Goal: Obtain resource: Download file/media

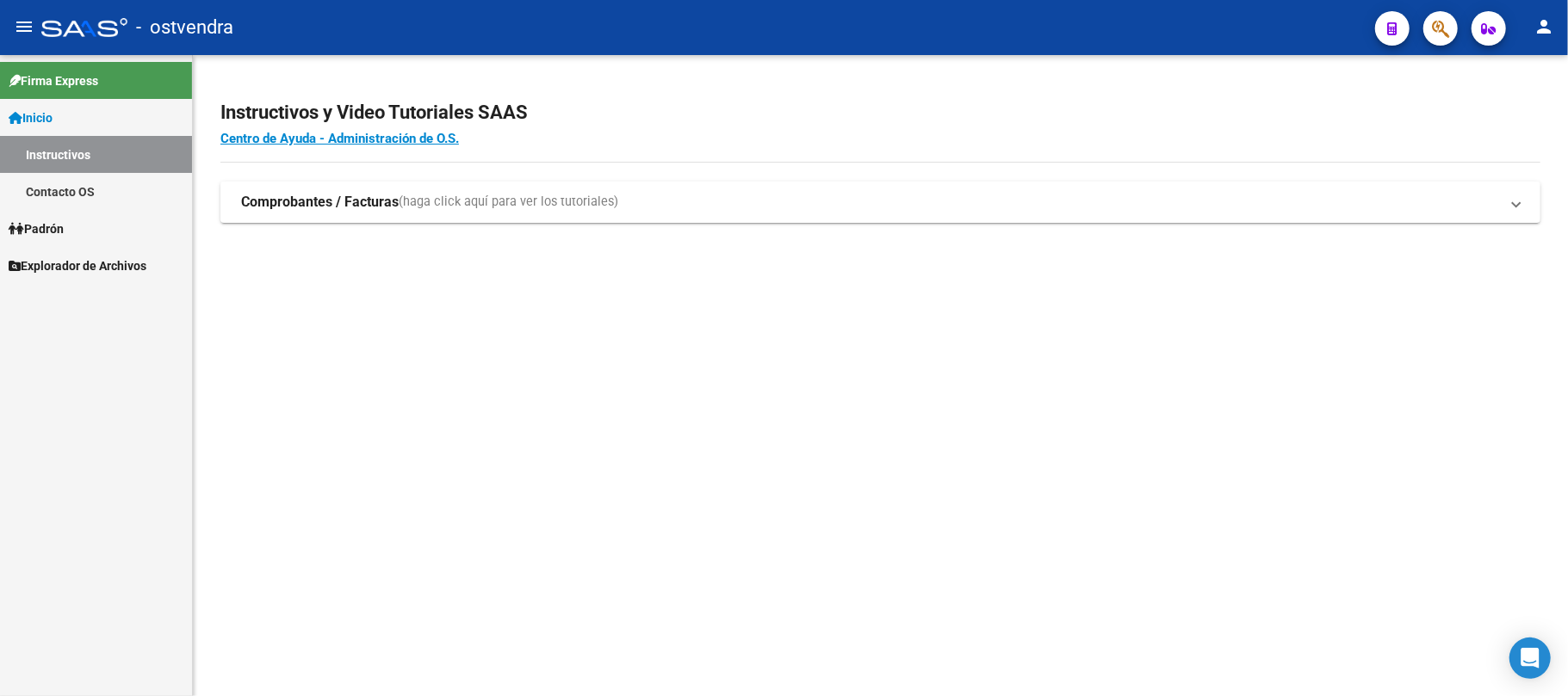
click at [23, 226] on icon at bounding box center [17, 229] width 16 height 12
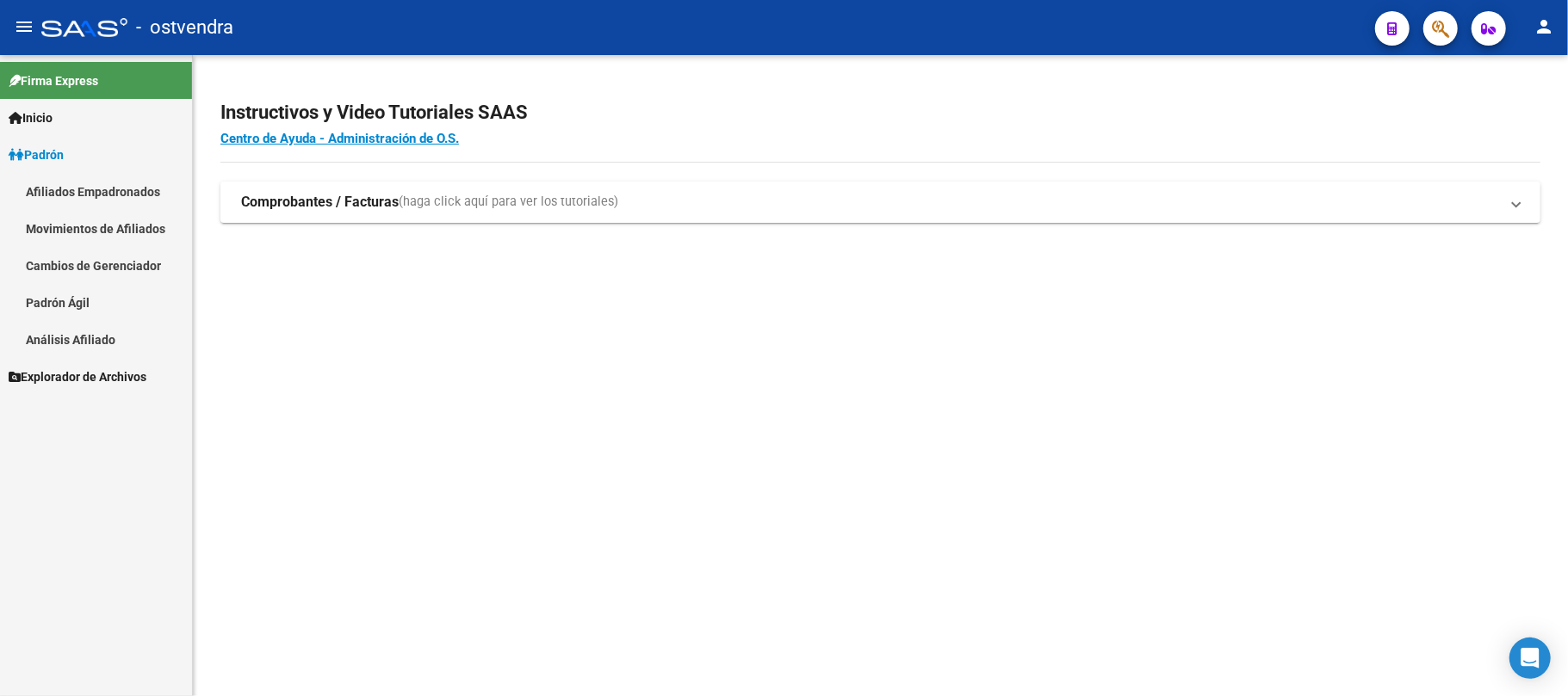
click at [63, 377] on span "Explorador de Archivos" at bounding box center [78, 377] width 137 height 19
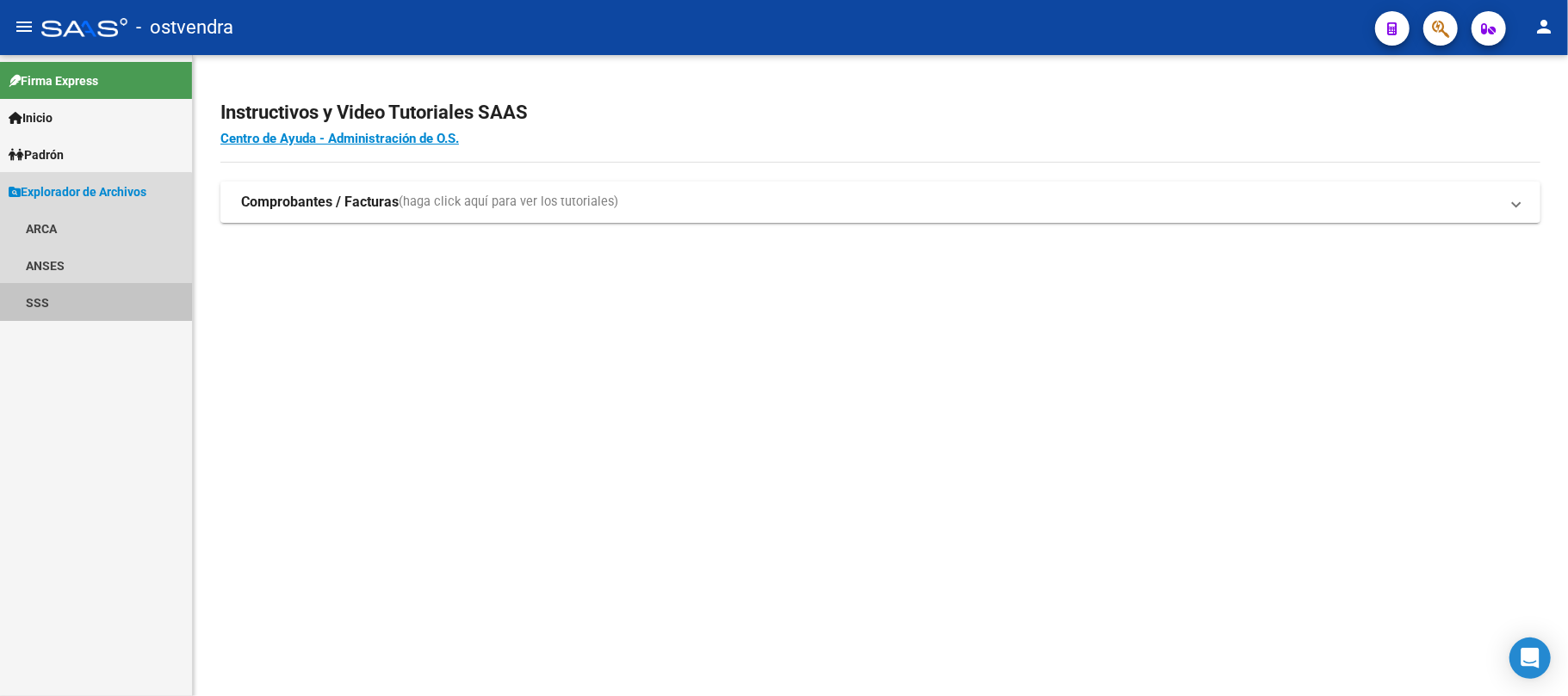
click at [35, 292] on link "SSS" at bounding box center [96, 302] width 192 height 37
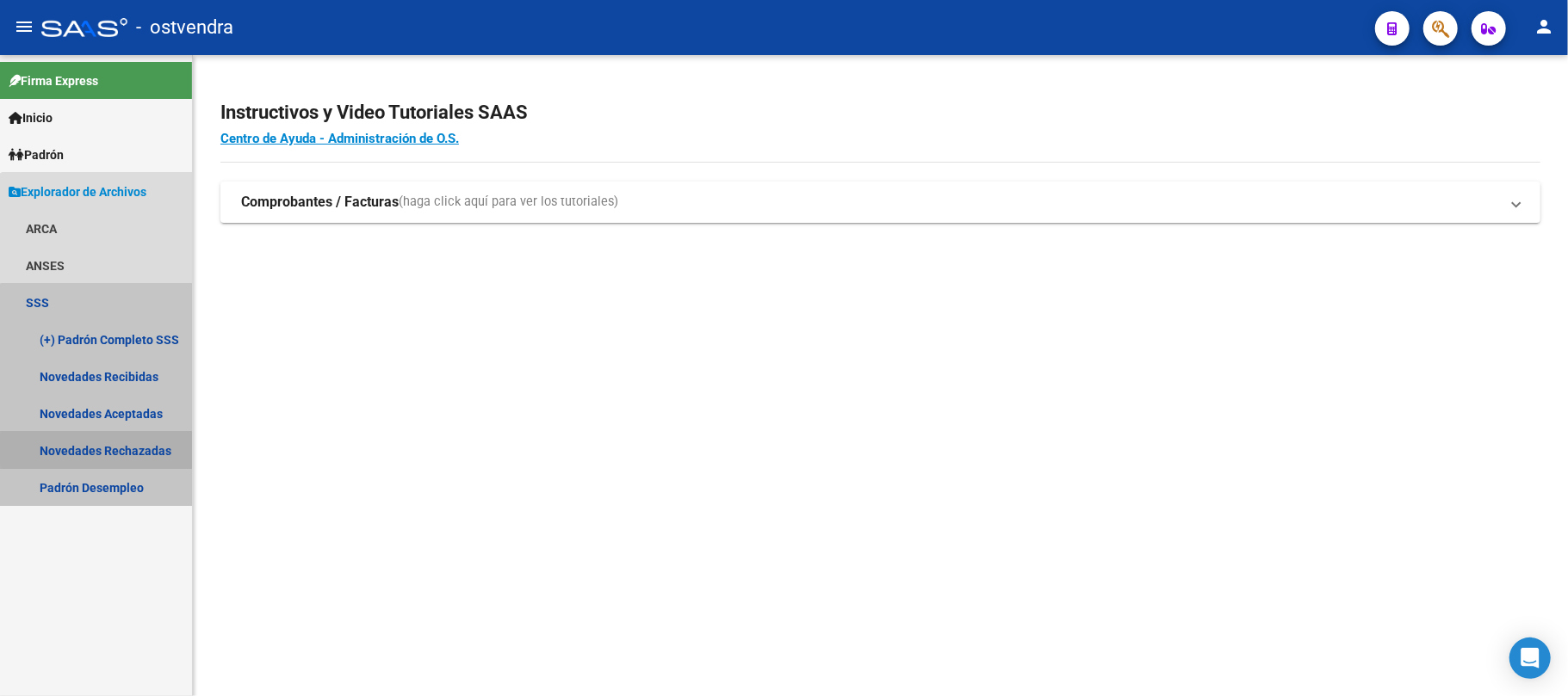
click at [122, 449] on link "Novedades Rechazadas" at bounding box center [96, 449] width 192 height 37
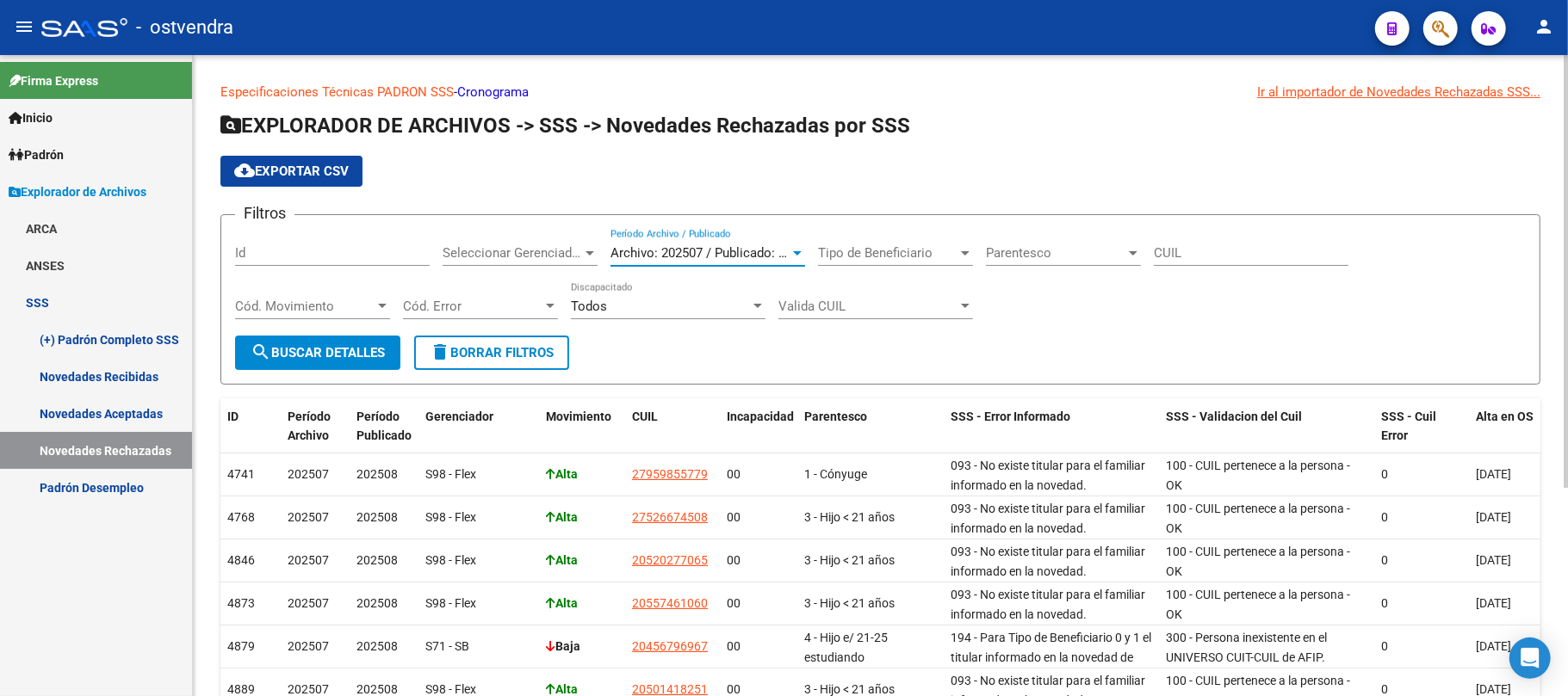
click at [777, 257] on span "Archivo: 202507 / Publicado: 202508" at bounding box center [715, 254] width 209 height 16
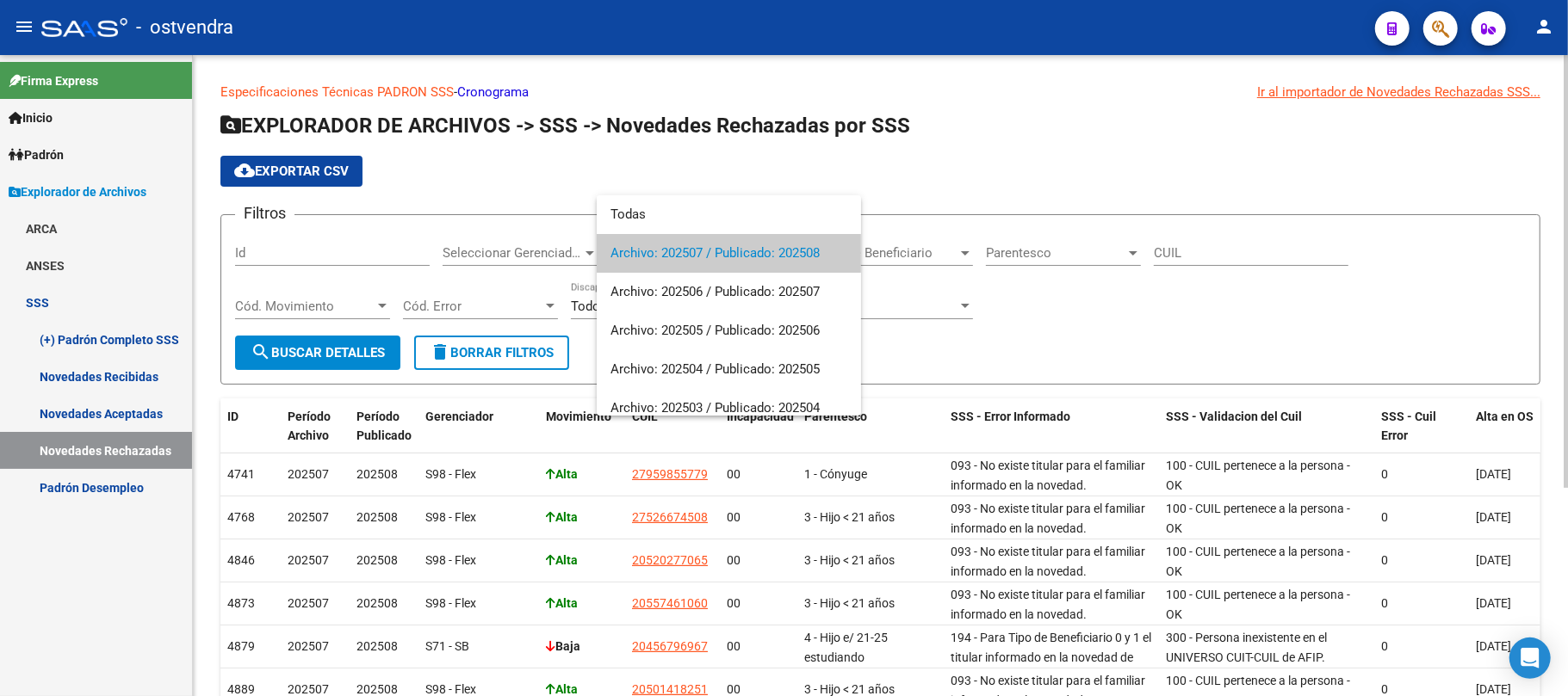
click at [777, 257] on span "Archivo: 202507 / Publicado: 202508" at bounding box center [729, 253] width 237 height 39
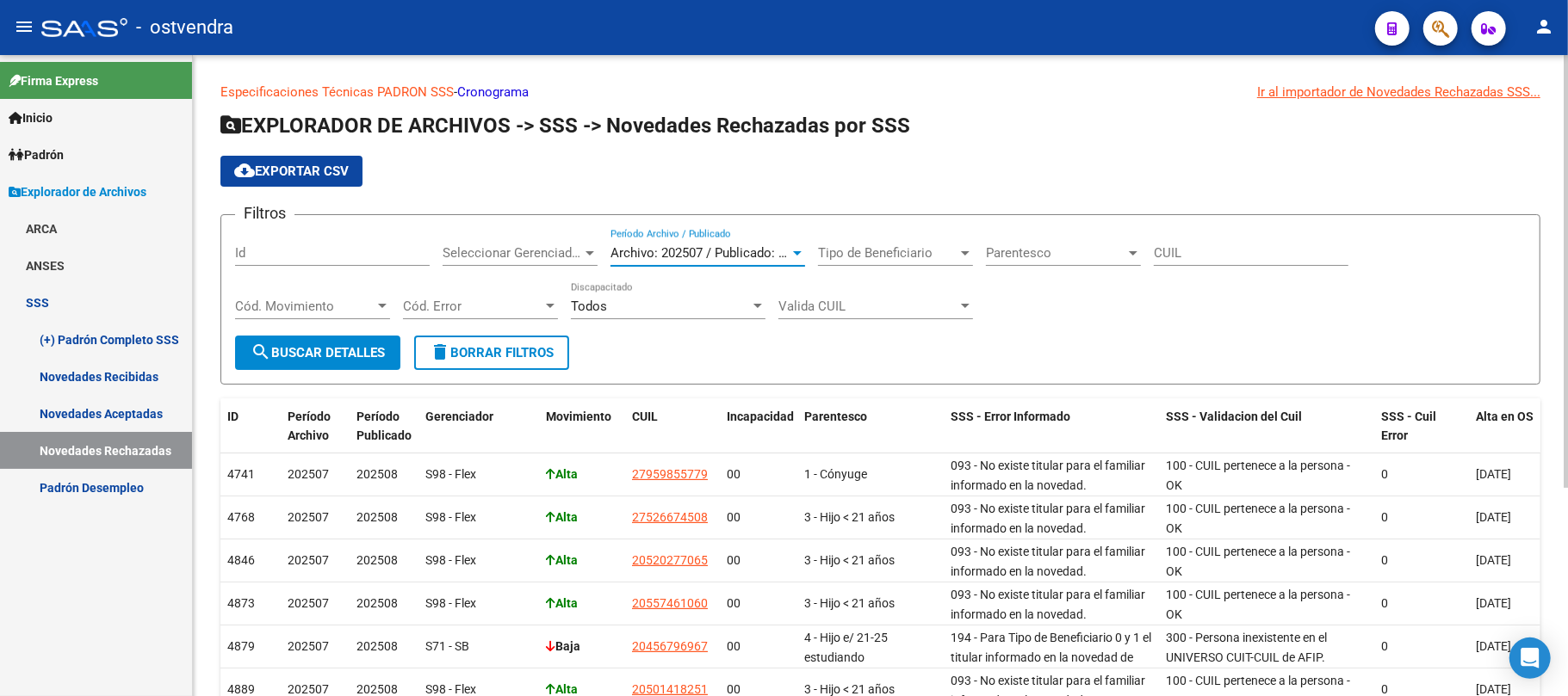
click at [789, 249] on span "Archivo: 202507 / Publicado: 202508" at bounding box center [715, 254] width 209 height 16
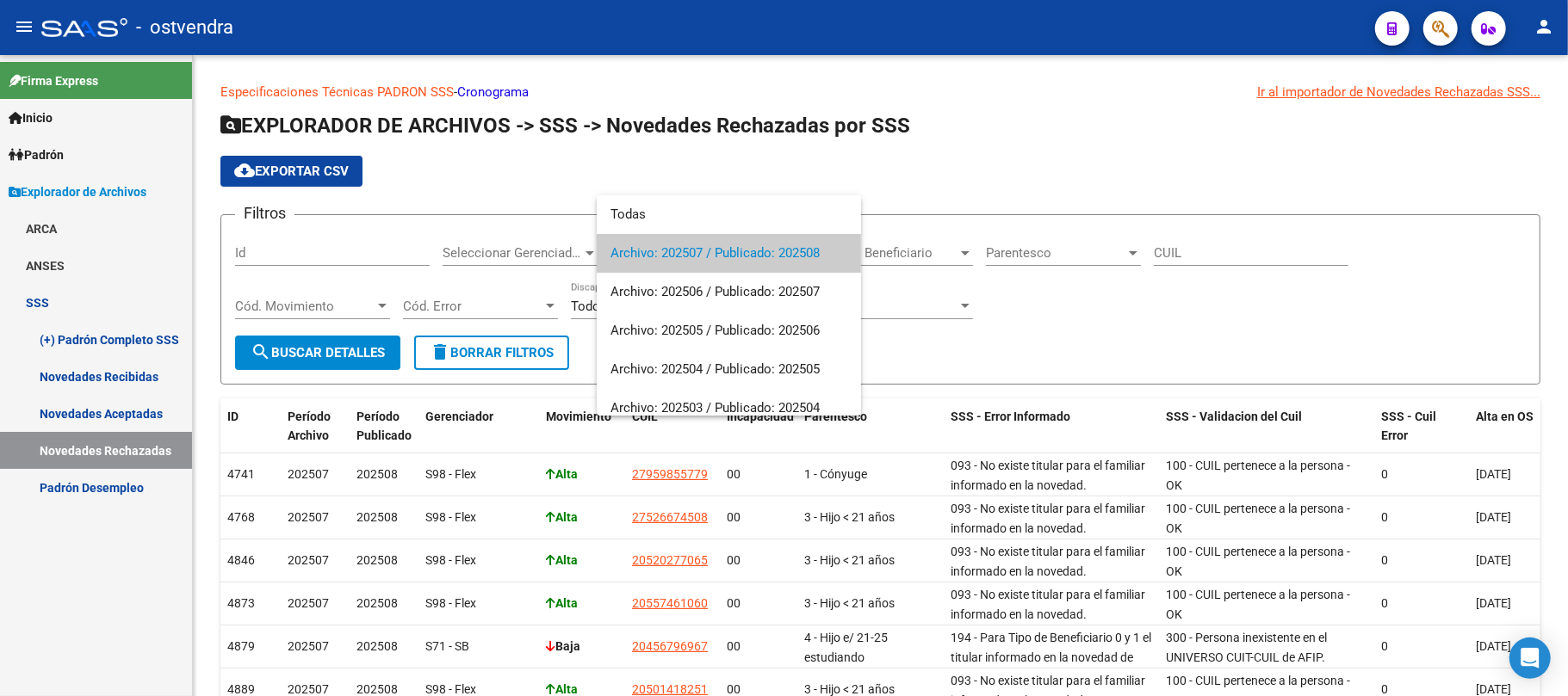
click at [139, 451] on div at bounding box center [784, 348] width 1568 height 696
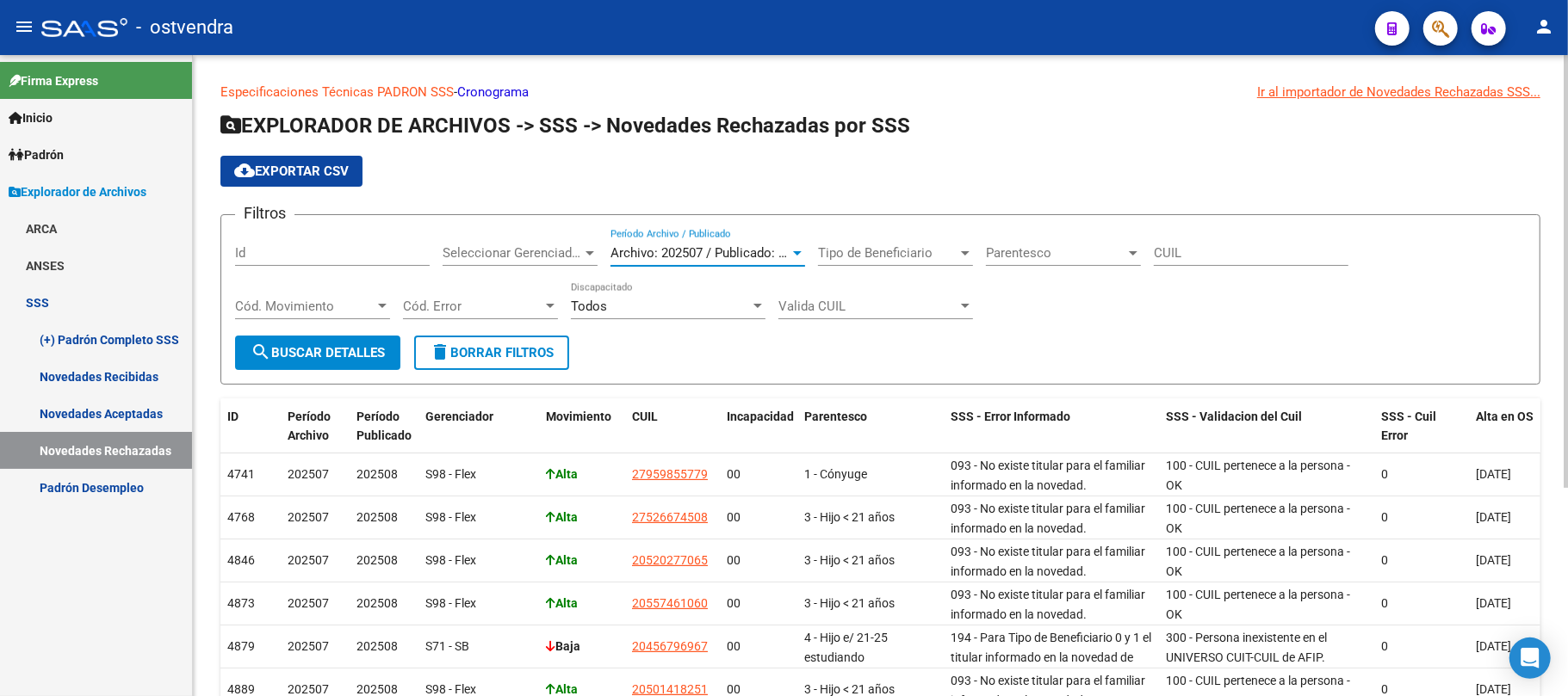
click at [751, 253] on span "Archivo: 202507 / Publicado: 202508" at bounding box center [715, 254] width 209 height 16
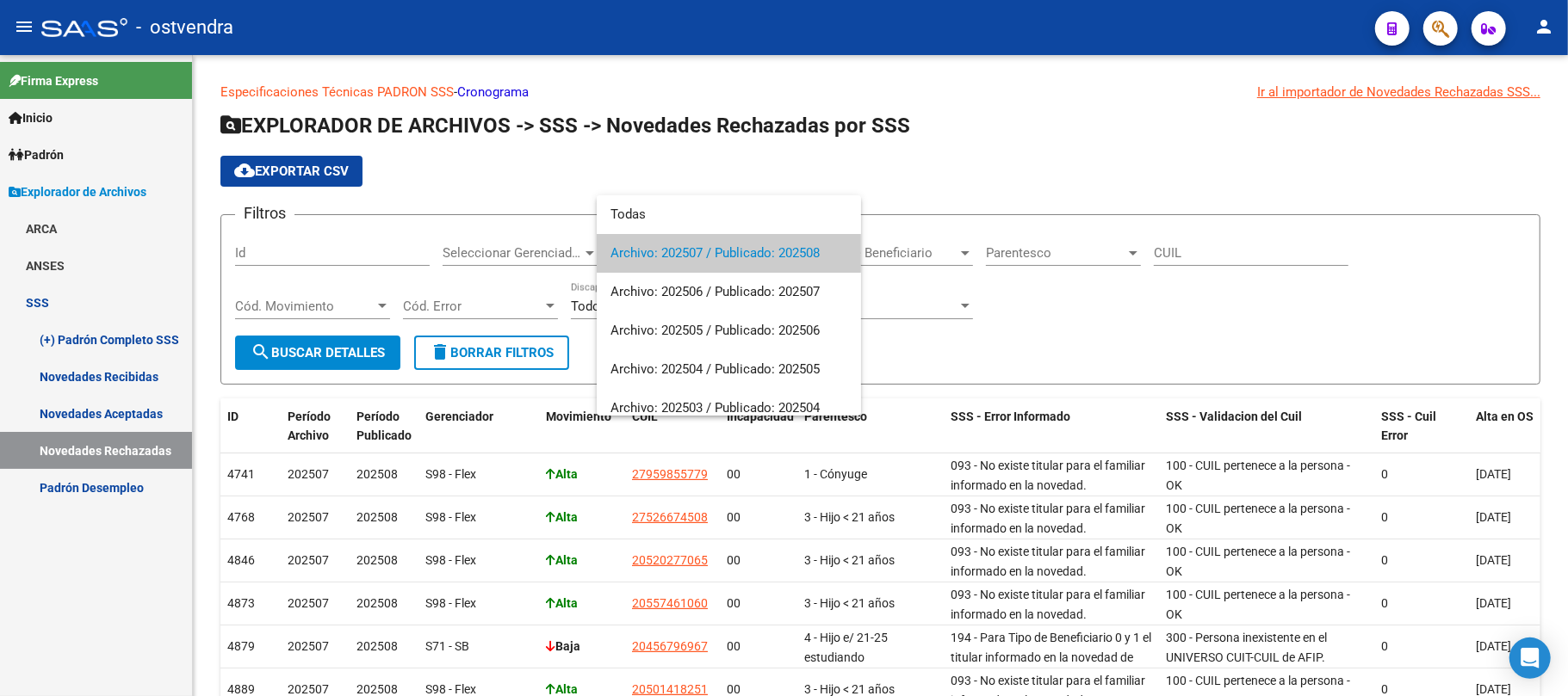
click at [118, 414] on div at bounding box center [784, 348] width 1568 height 696
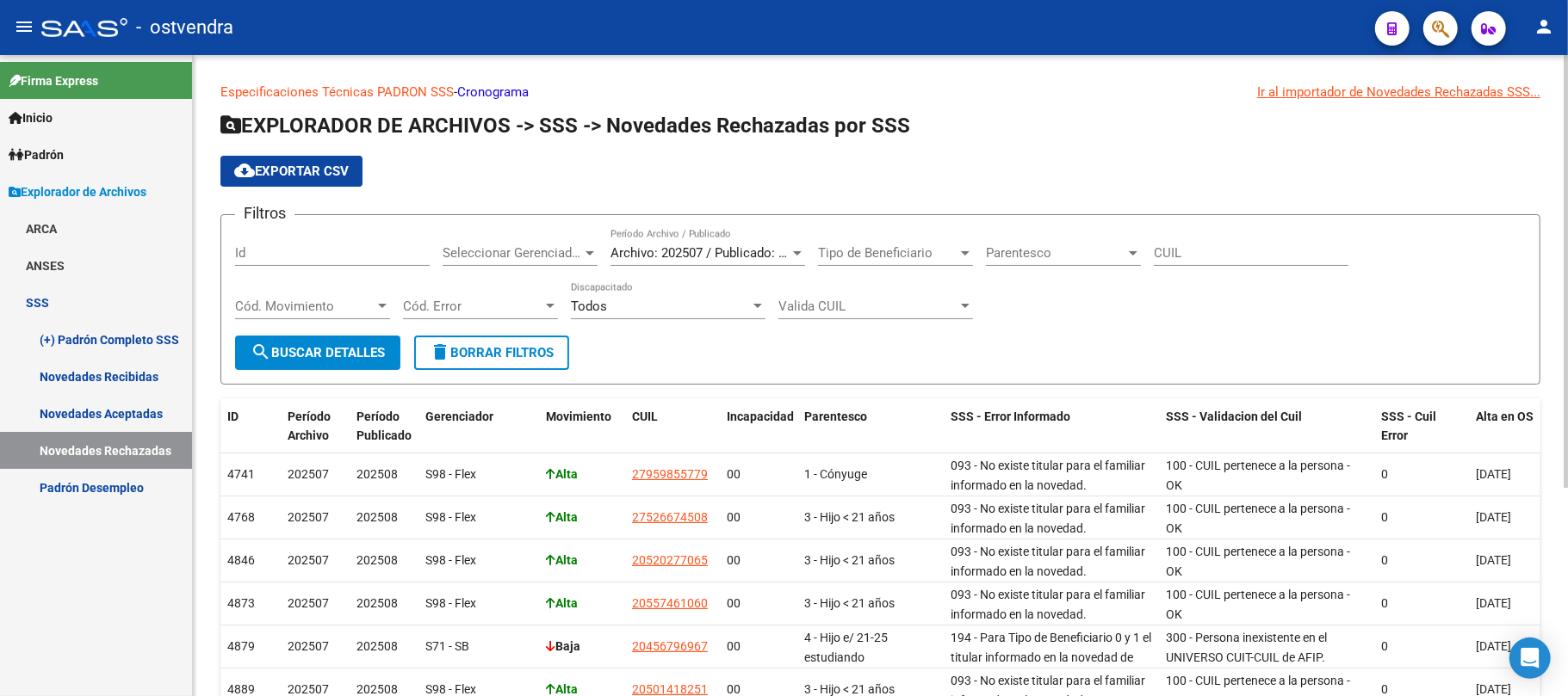
click at [769, 259] on span "Archivo: 202507 / Publicado: 202508" at bounding box center [715, 254] width 209 height 16
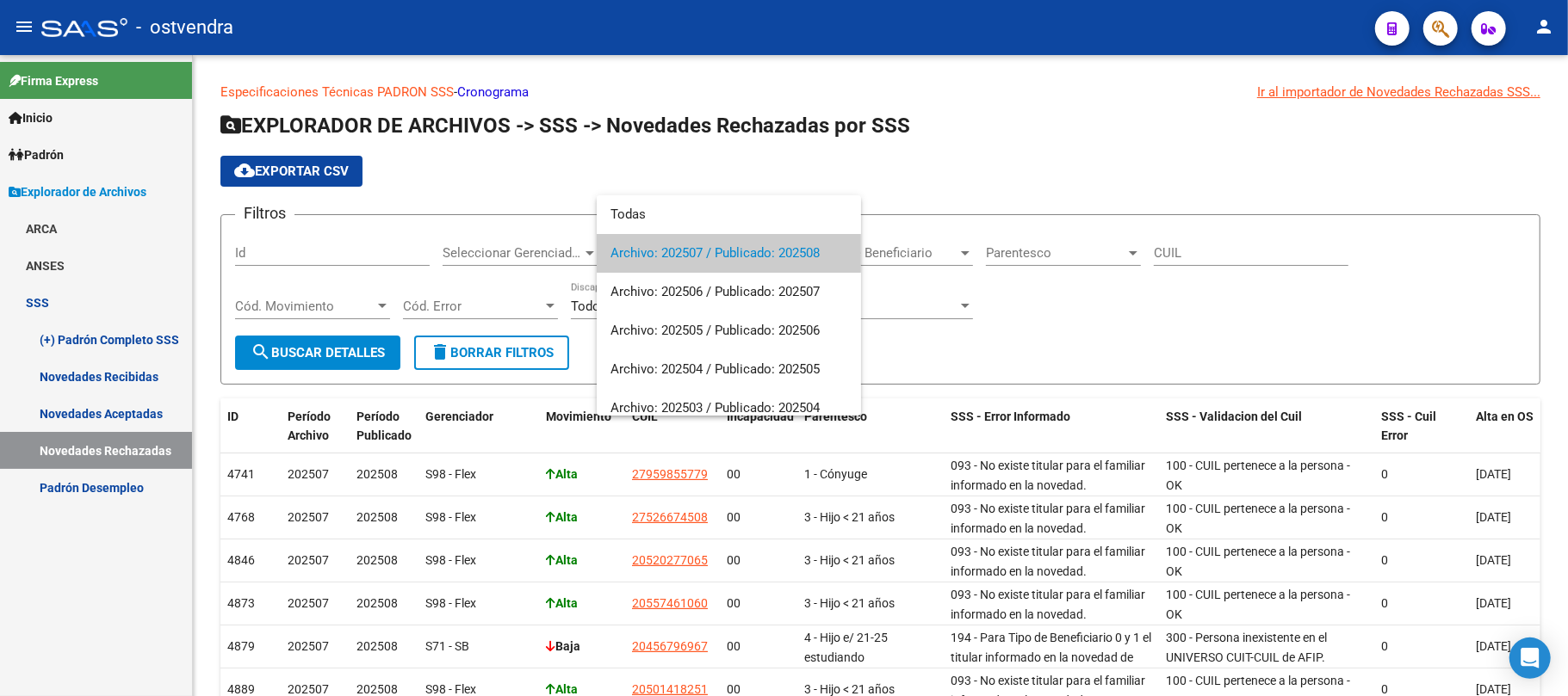
click at [131, 366] on div at bounding box center [784, 348] width 1568 height 696
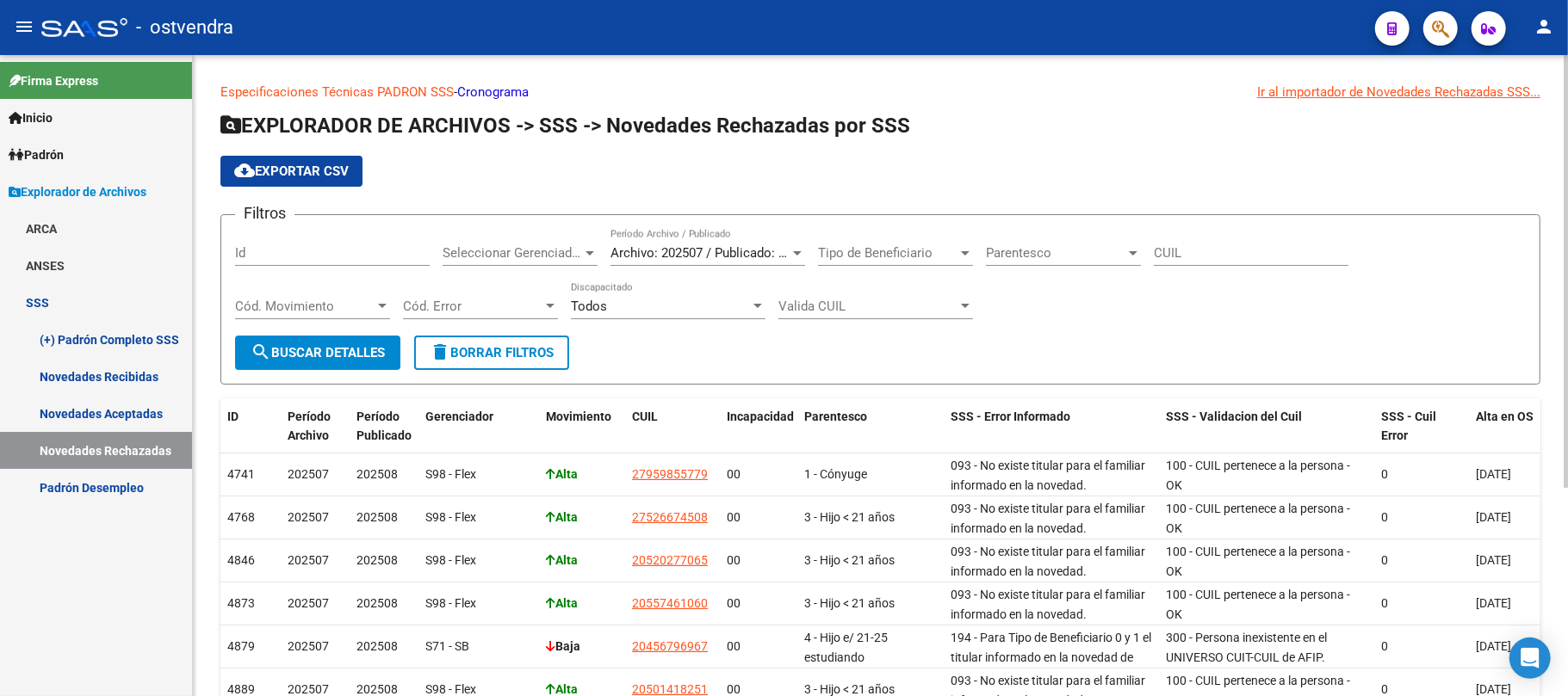
click at [707, 255] on span "Archivo: 202507 / Publicado: 202508" at bounding box center [715, 254] width 209 height 16
click at [801, 252] on div at bounding box center [797, 254] width 9 height 4
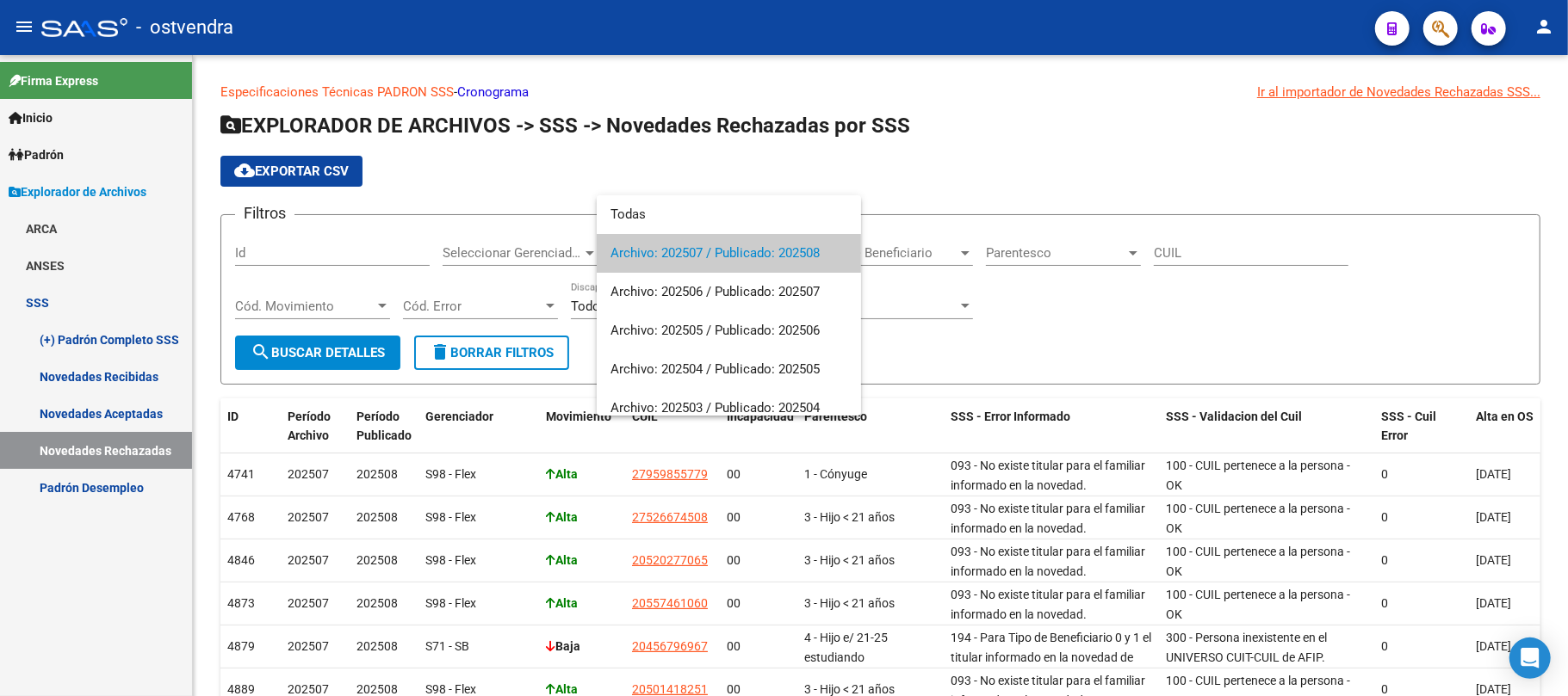
click at [127, 411] on div at bounding box center [784, 348] width 1568 height 696
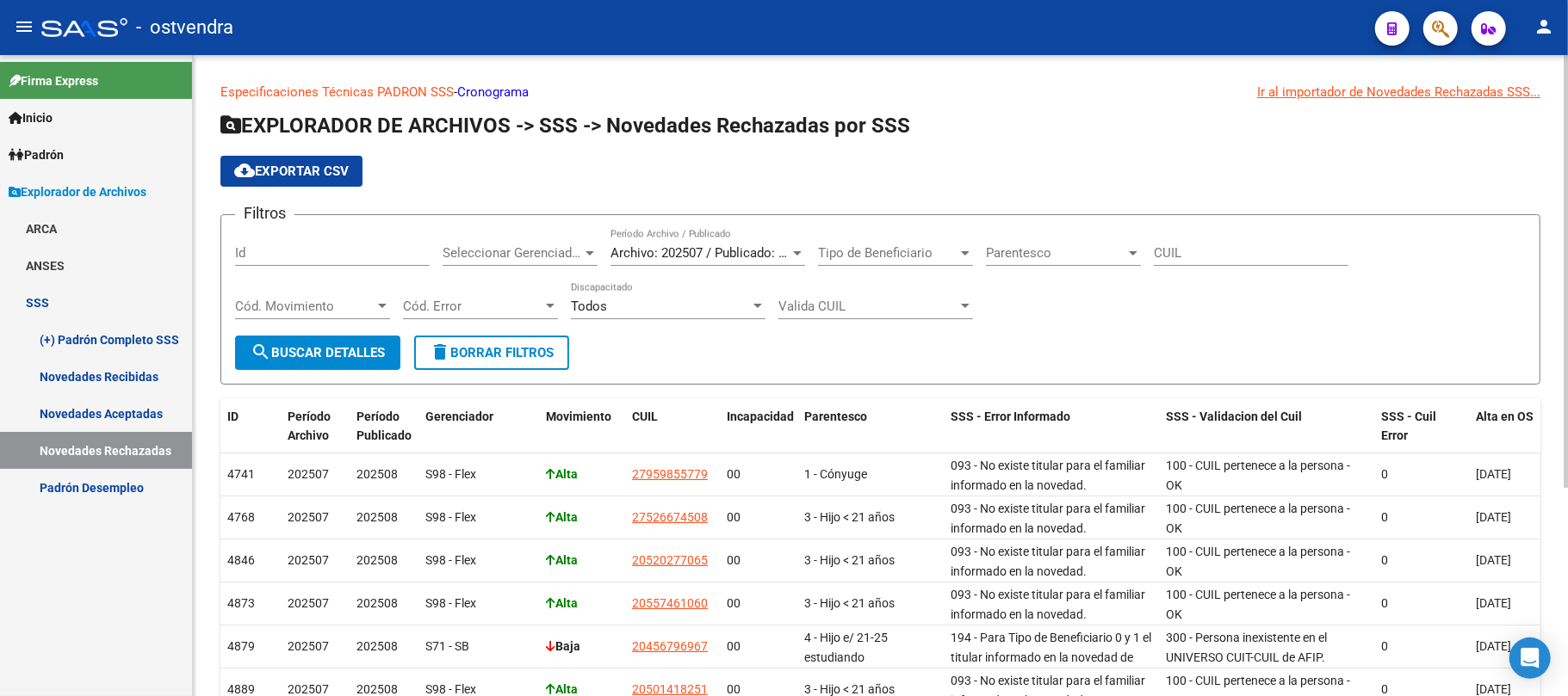
click at [747, 242] on div "Archivo: 202507 / Publicado: 202508 Período Archivo / Publicado" at bounding box center [708, 247] width 195 height 37
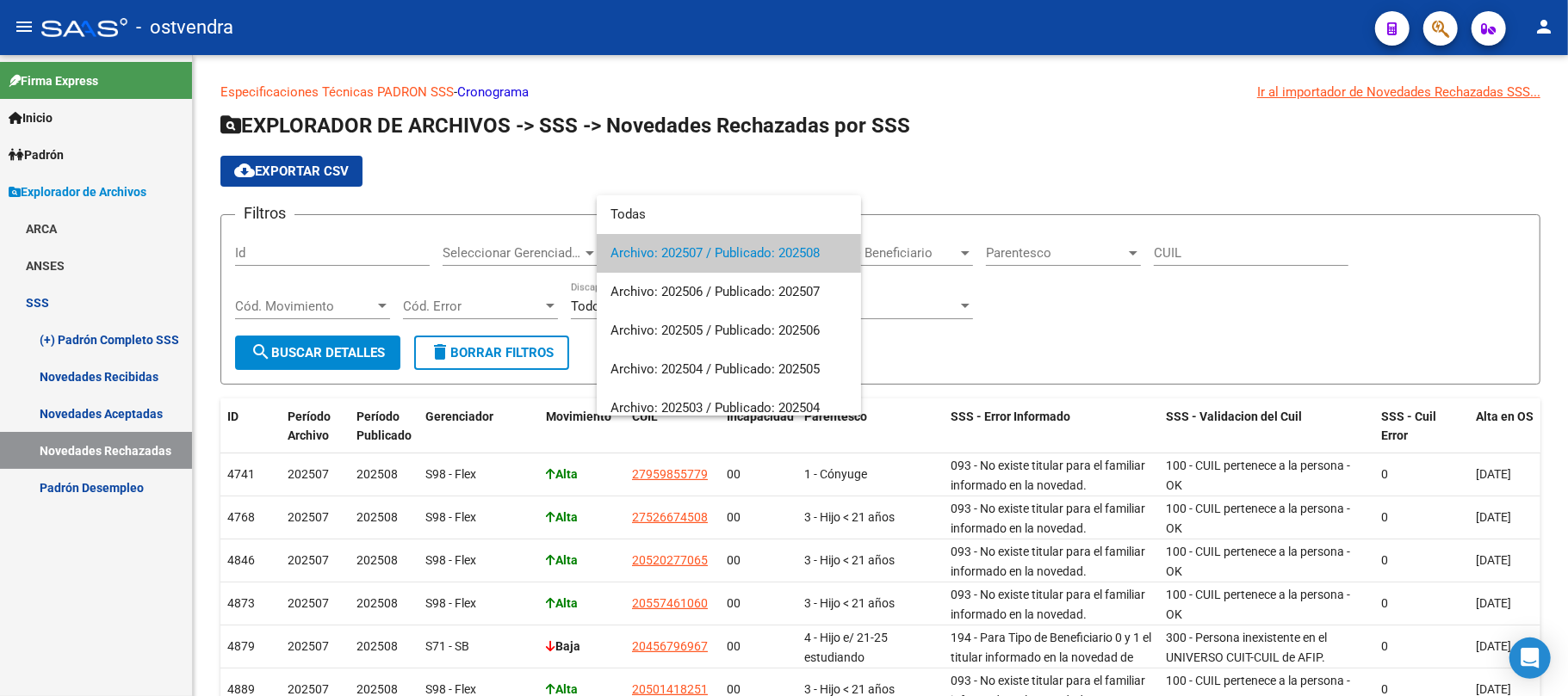
click at [103, 381] on div at bounding box center [784, 348] width 1568 height 696
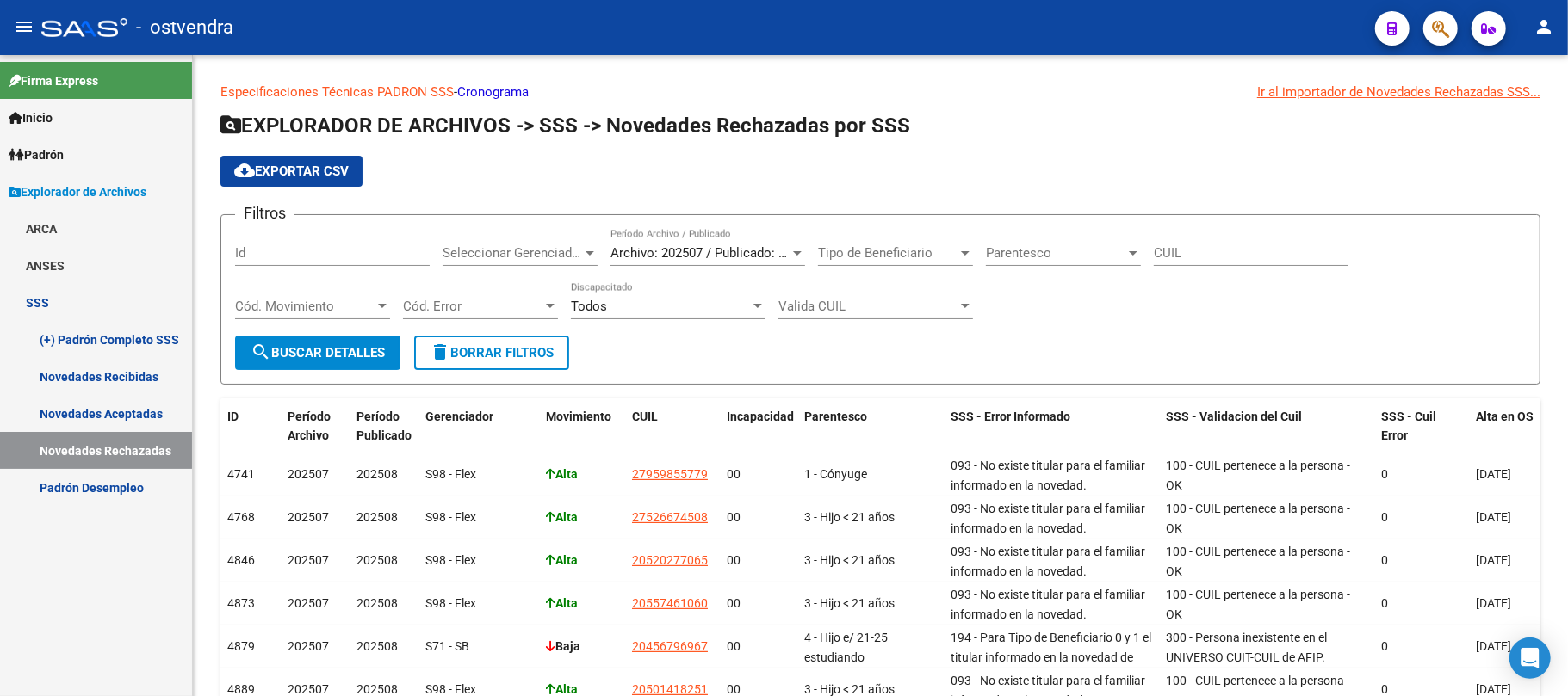
click at [100, 369] on link "Novedades Recibidas" at bounding box center [96, 376] width 192 height 37
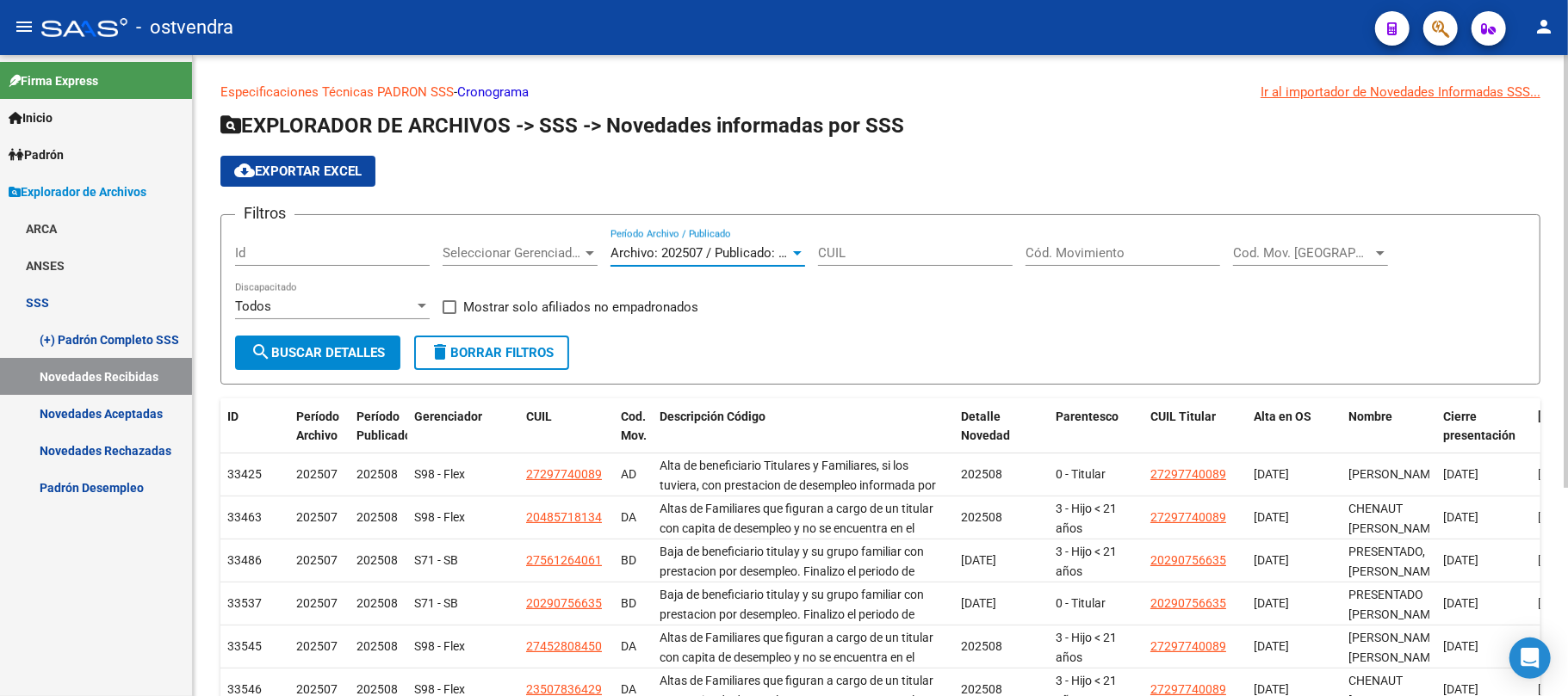
click at [796, 253] on div at bounding box center [797, 254] width 9 height 4
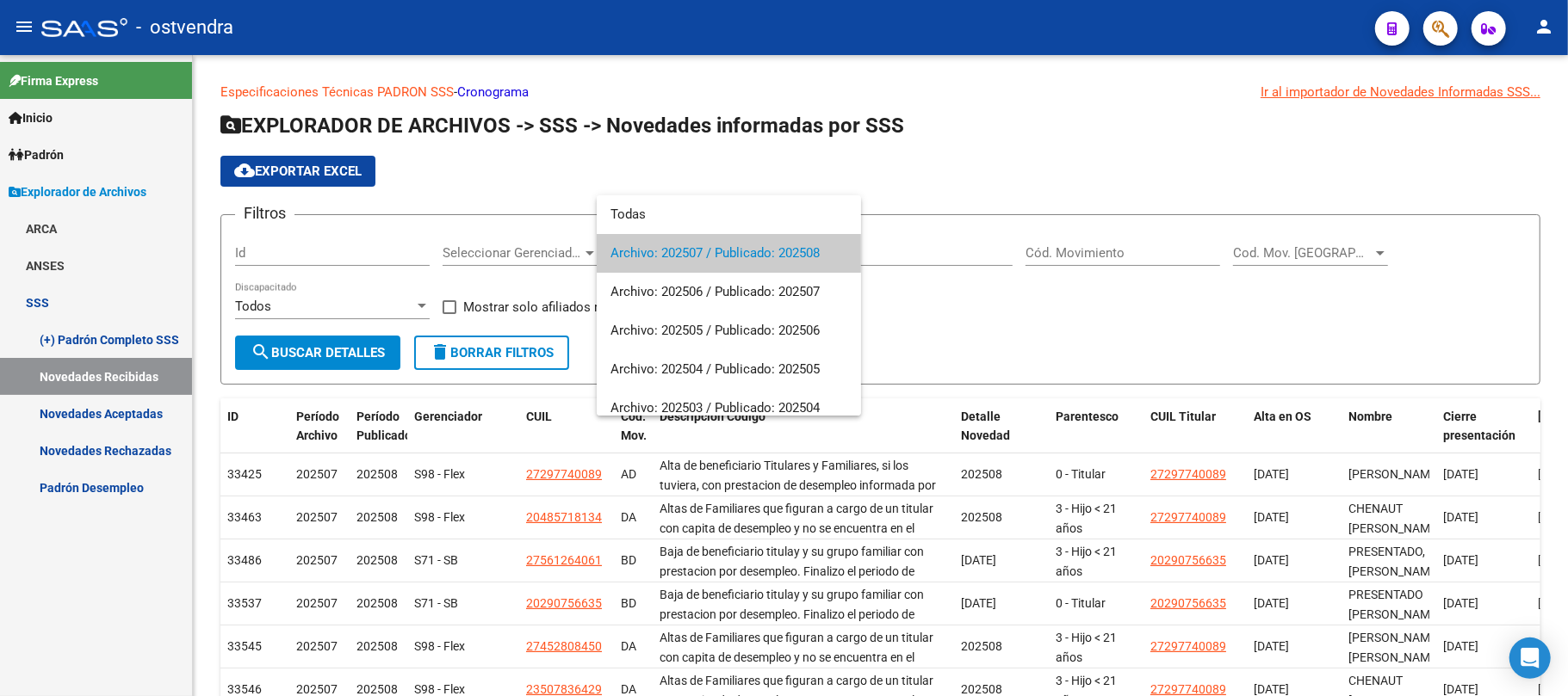
click at [40, 153] on div at bounding box center [784, 348] width 1568 height 696
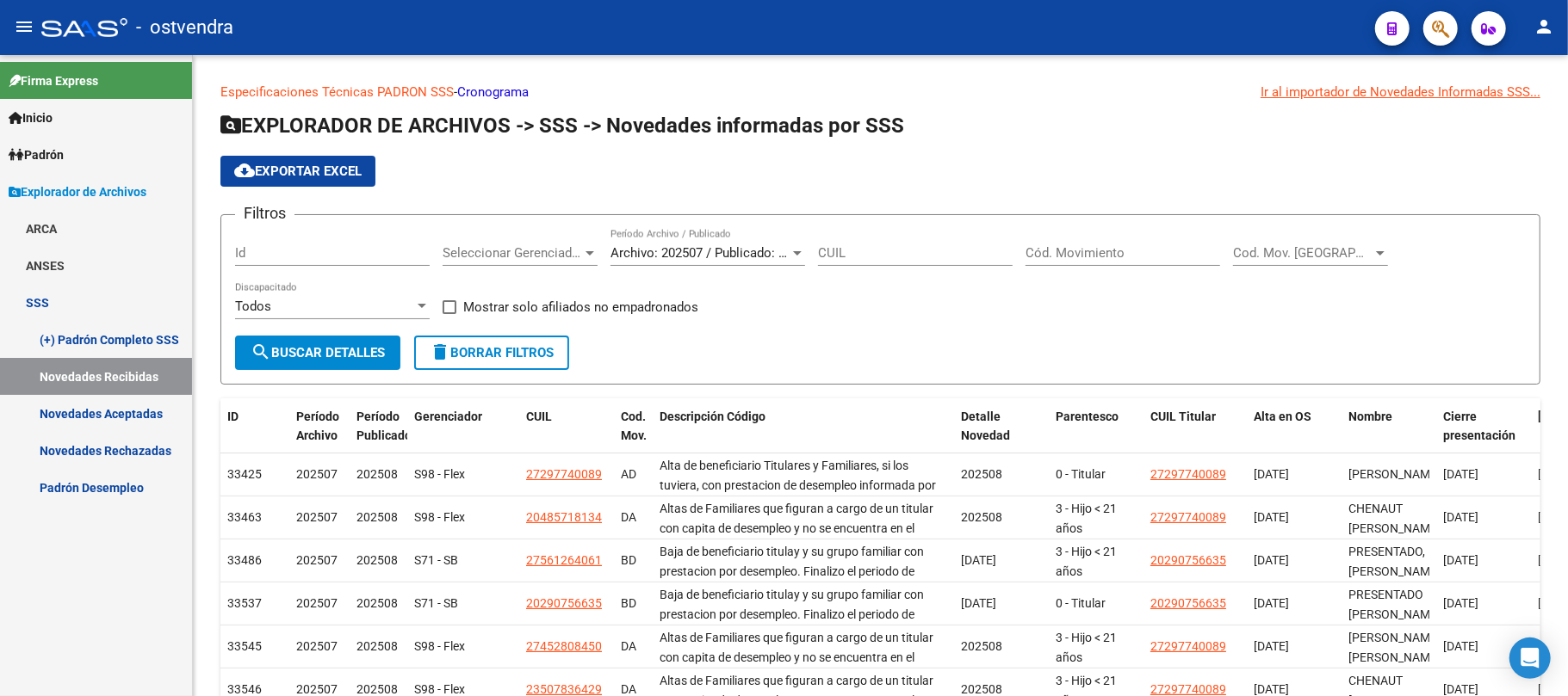
click at [21, 149] on icon at bounding box center [17, 155] width 16 height 12
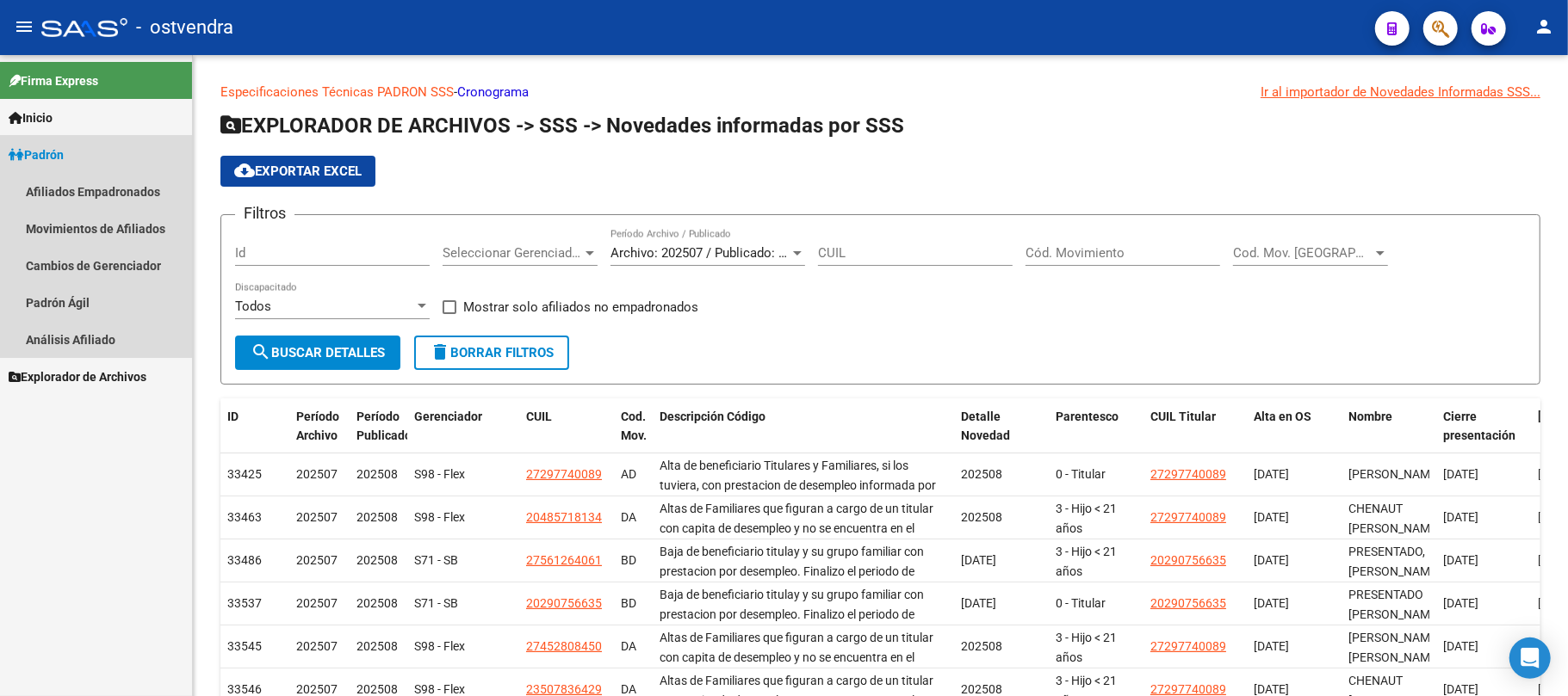
click at [21, 149] on icon at bounding box center [17, 155] width 16 height 12
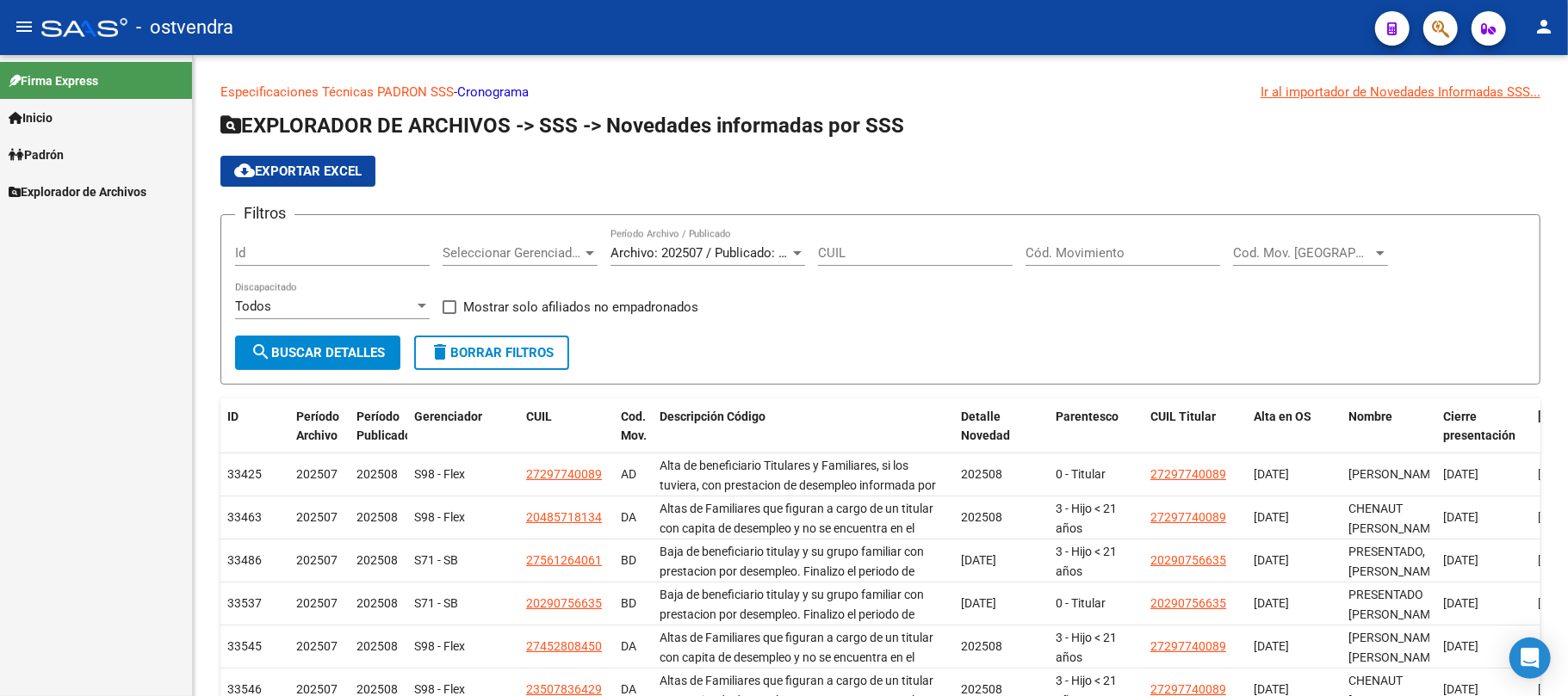
click at [39, 194] on span "Explorador de Archivos" at bounding box center [78, 191] width 137 height 19
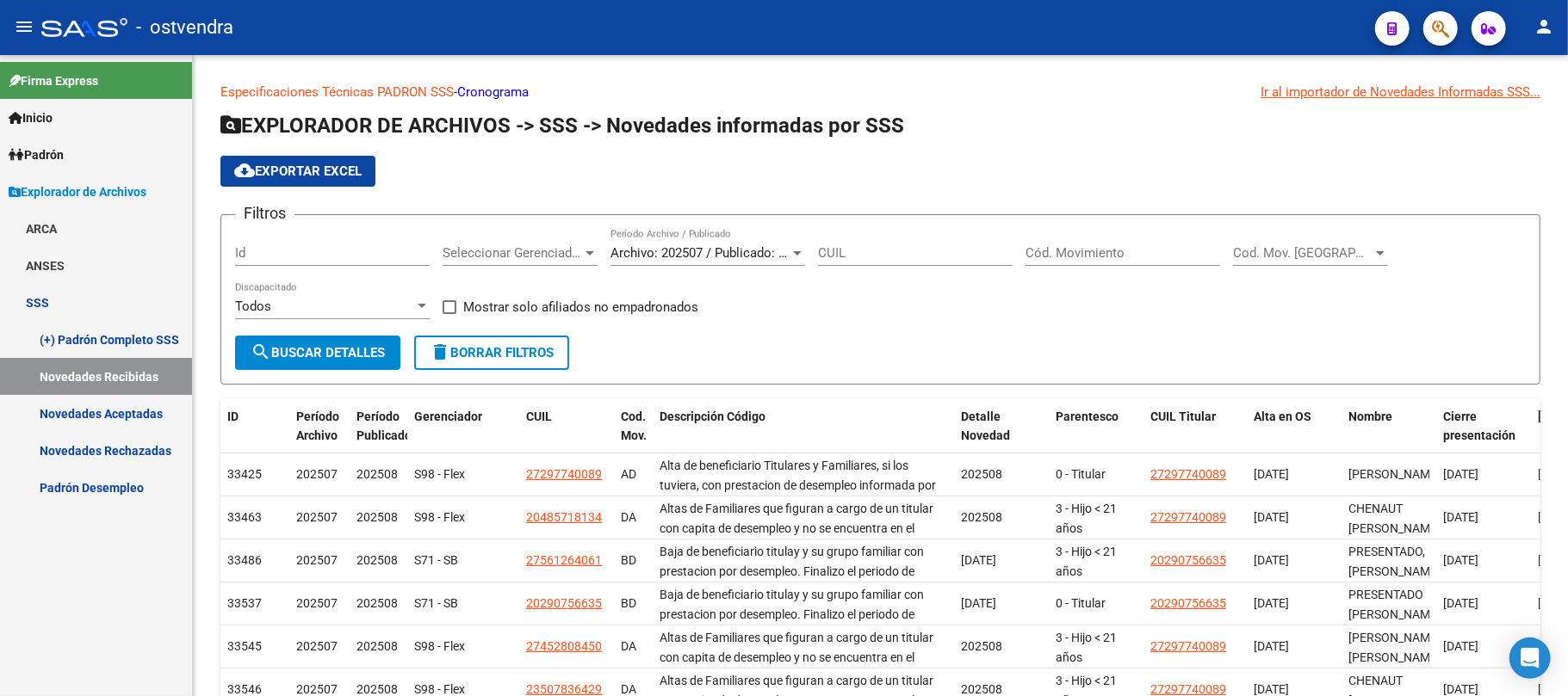
click at [107, 487] on link "Padrón Desempleo" at bounding box center [96, 487] width 192 height 37
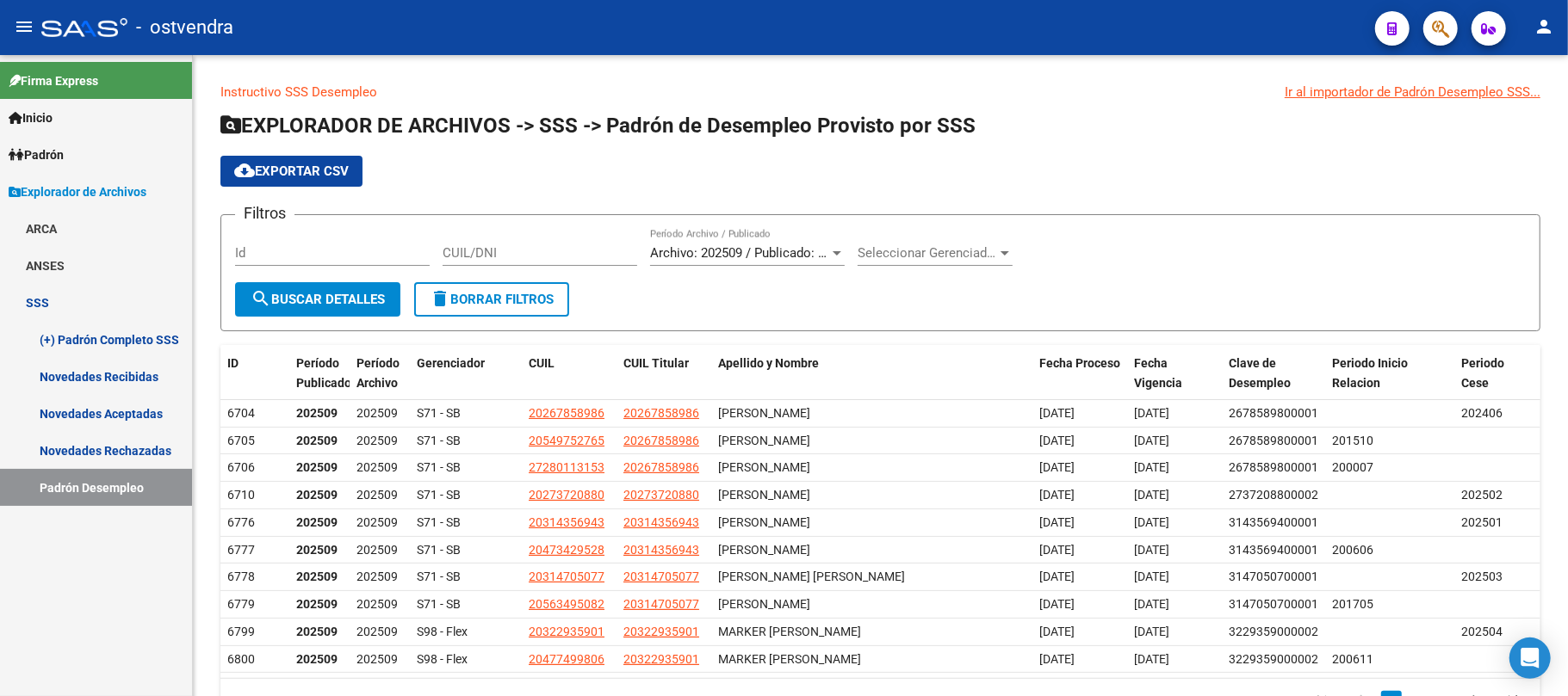
click at [67, 448] on link "Novedades Rechazadas" at bounding box center [96, 449] width 192 height 37
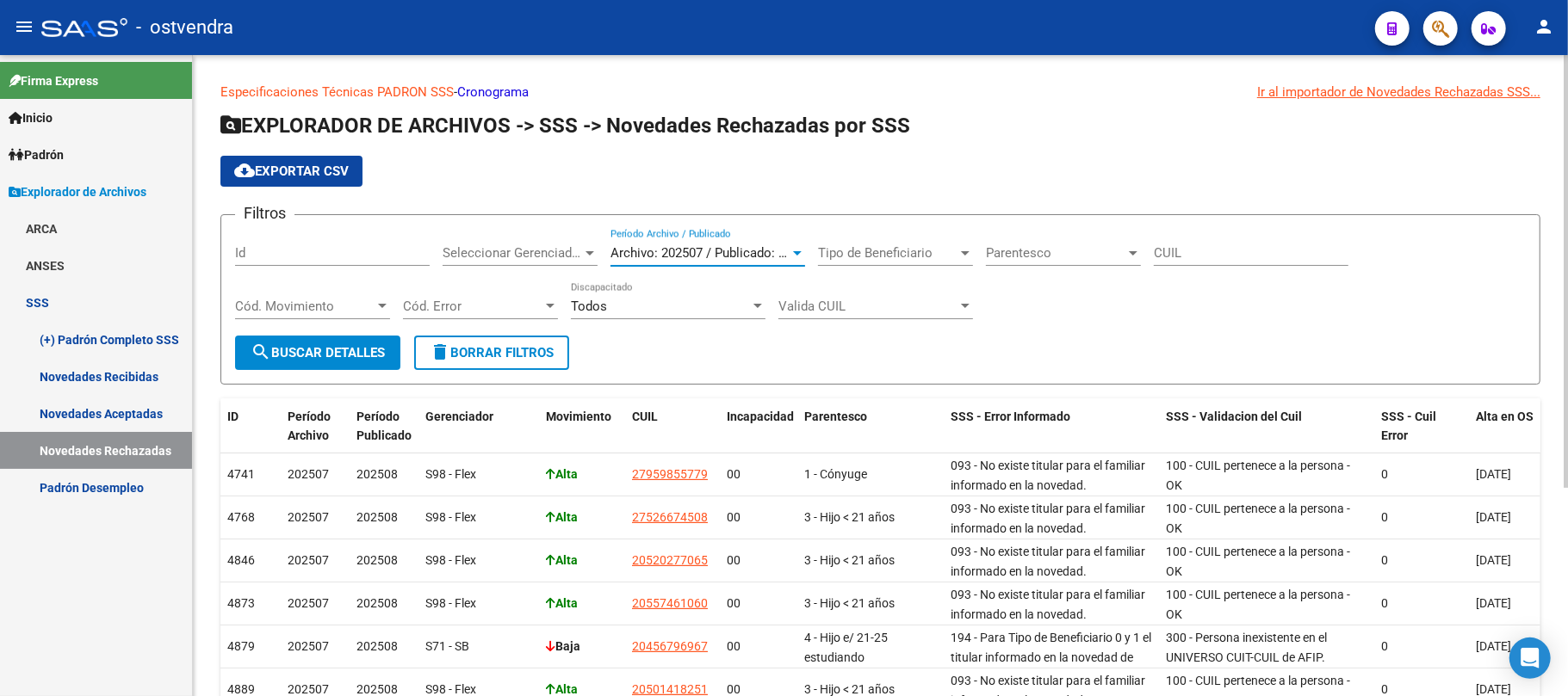
click at [682, 259] on span "Archivo: 202507 / Publicado: 202508" at bounding box center [715, 254] width 209 height 16
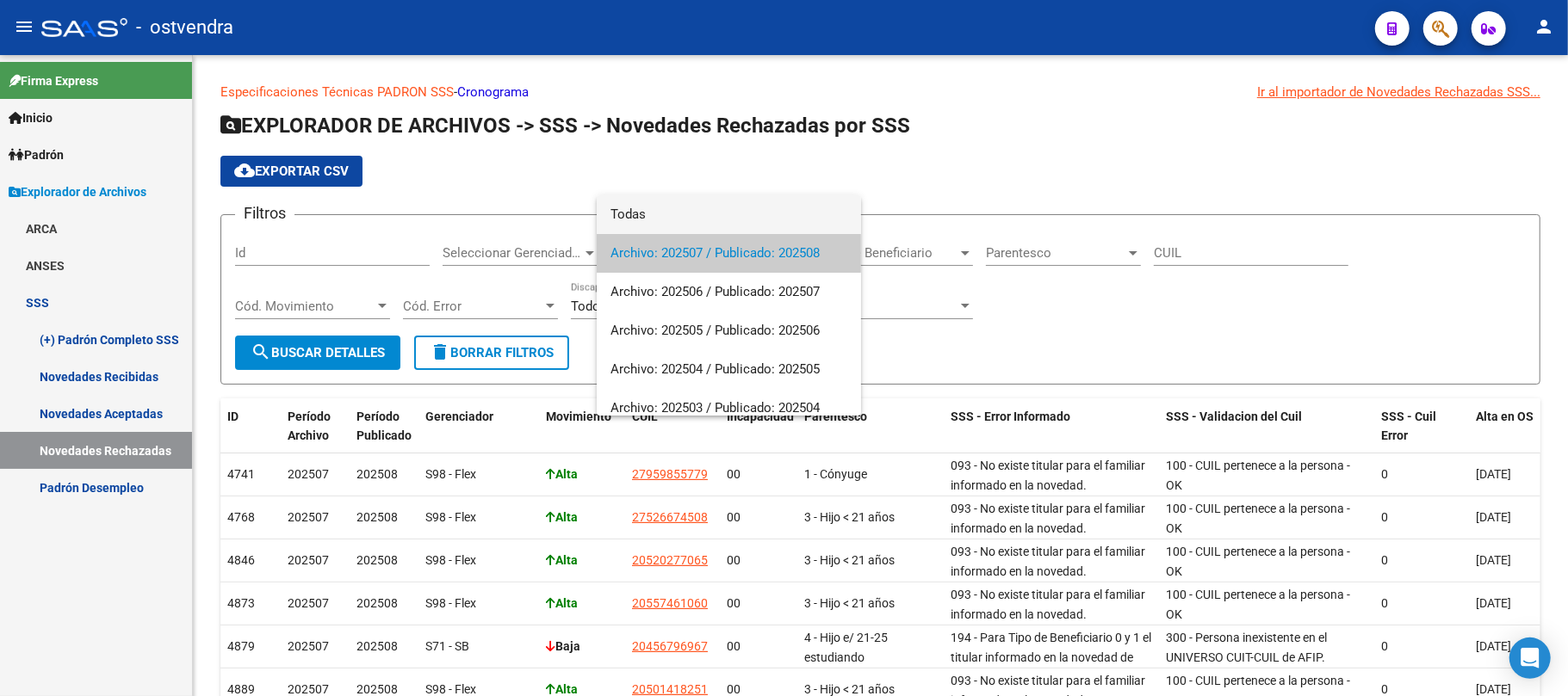
click at [653, 205] on span "Todas" at bounding box center [729, 214] width 237 height 39
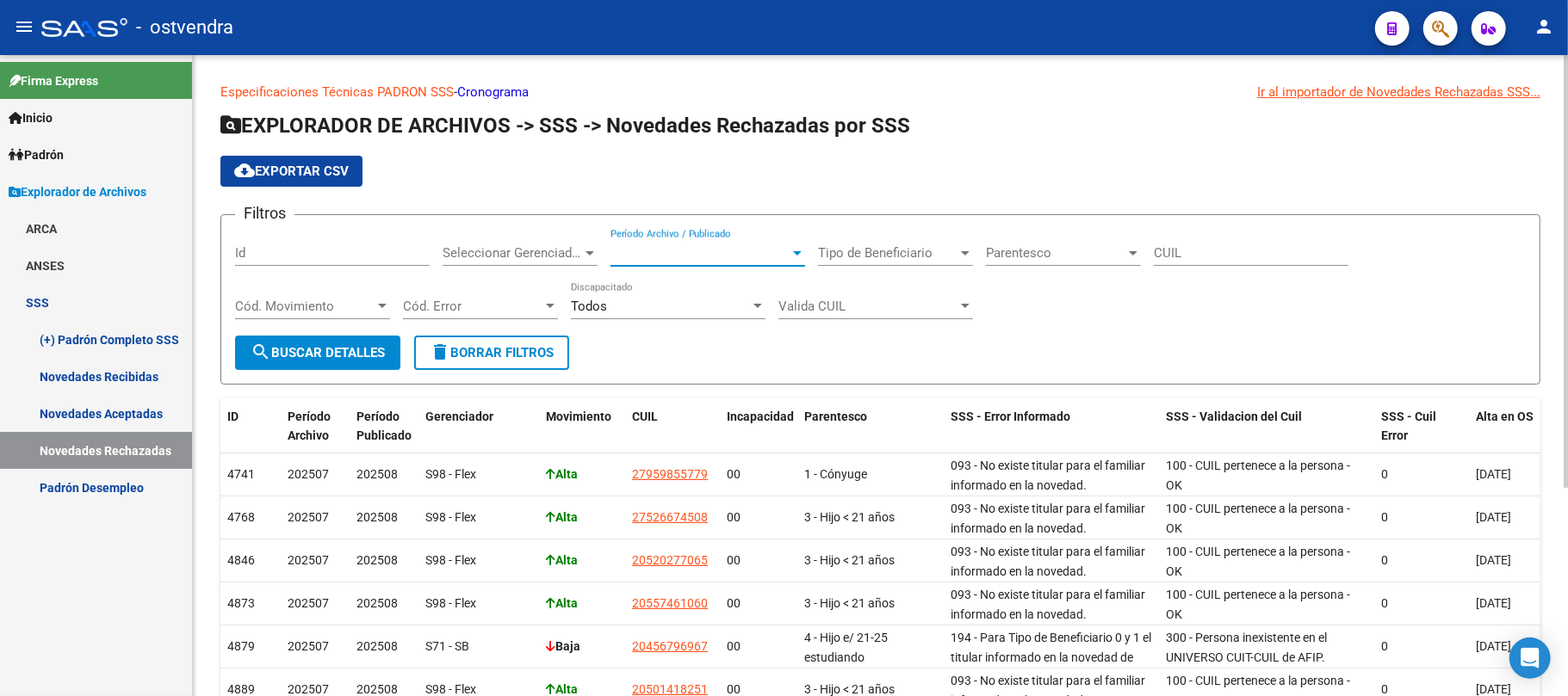
click at [656, 259] on span "Período Archivo / Publicado" at bounding box center [700, 254] width 179 height 16
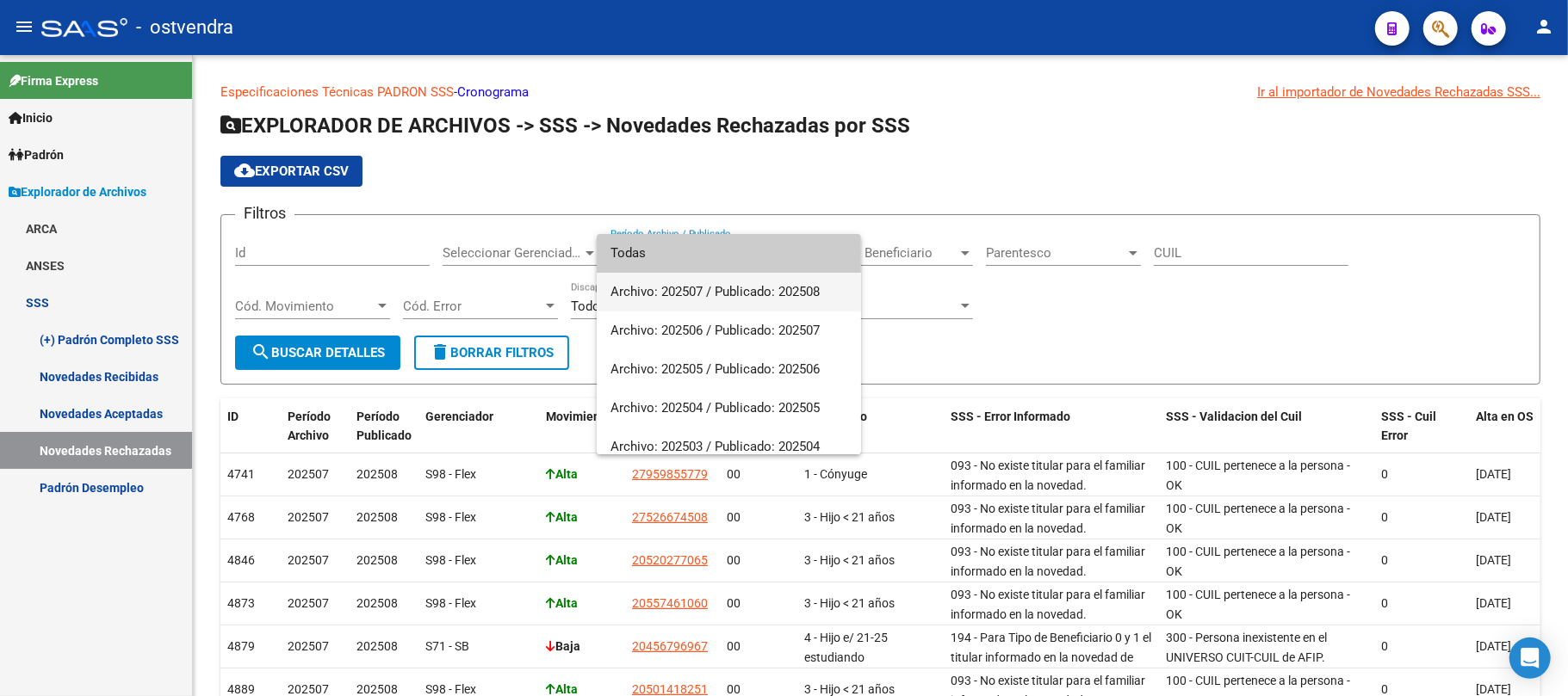
click at [763, 286] on span "Archivo: 202507 / Publicado: 202508" at bounding box center [729, 291] width 237 height 39
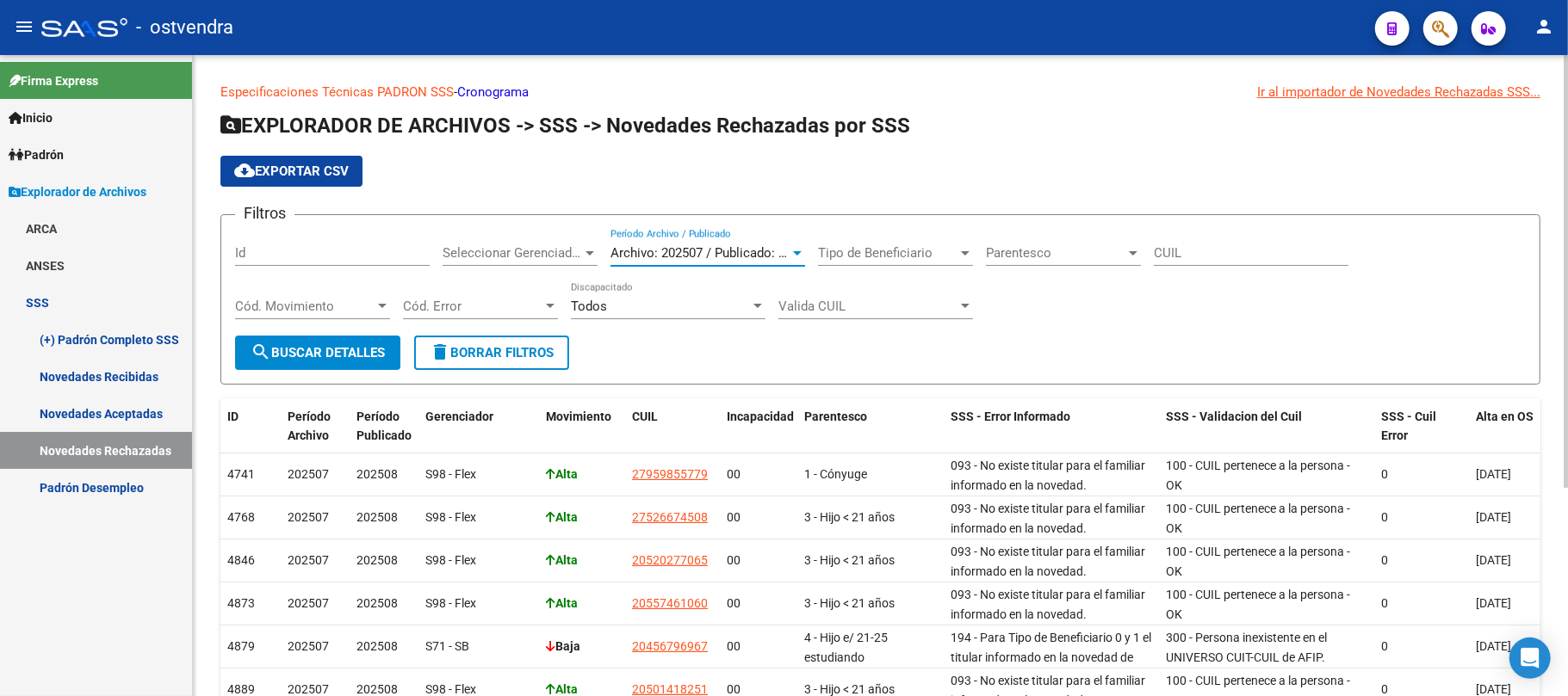
click at [563, 252] on span "Seleccionar Gerenciador" at bounding box center [512, 254] width 139 height 16
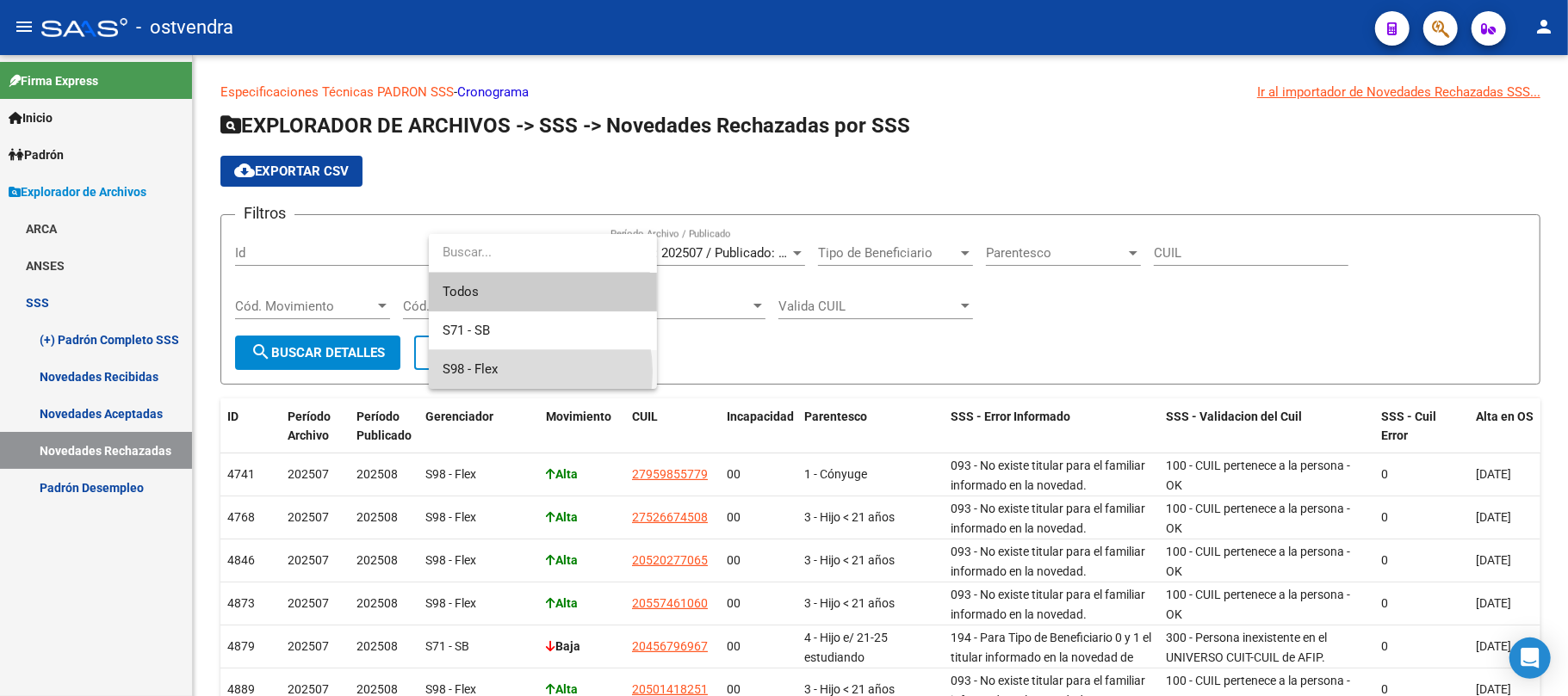
click at [509, 372] on span "S98 - Flex" at bounding box center [543, 369] width 201 height 39
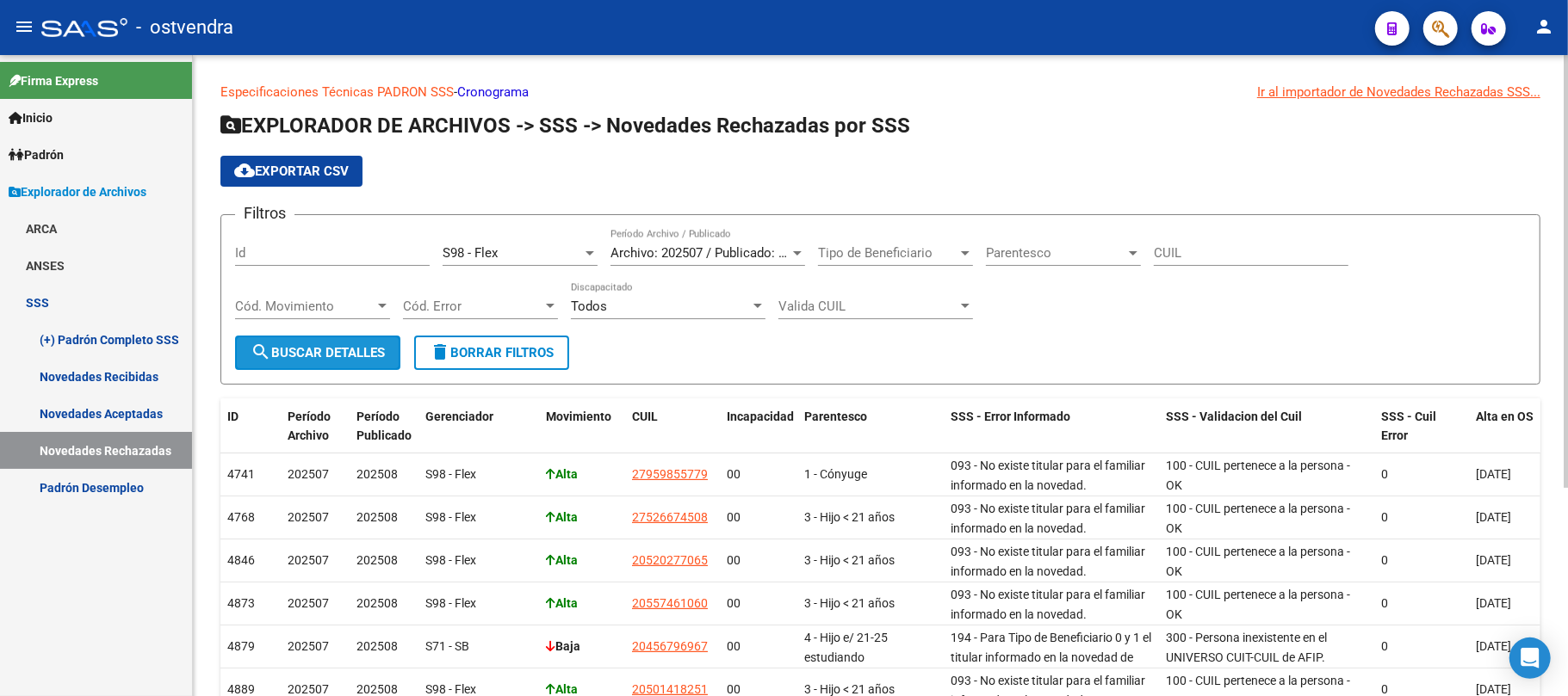
click at [342, 349] on span "search Buscar Detalles" at bounding box center [317, 353] width 134 height 16
click at [365, 355] on span "search Buscar Detalles" at bounding box center [317, 353] width 134 height 16
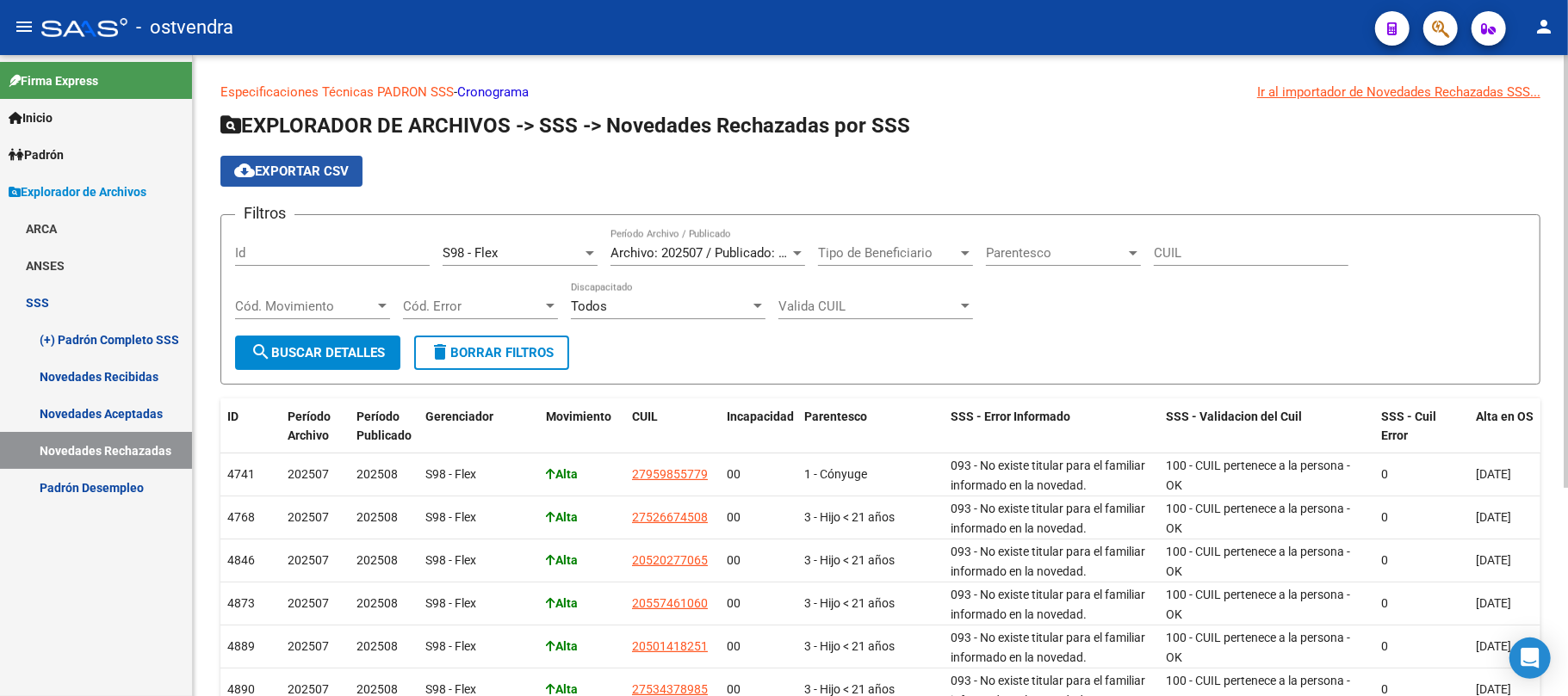
click at [284, 170] on span "cloud_download Exportar CSV" at bounding box center [291, 171] width 114 height 16
